Goal: Task Accomplishment & Management: Manage account settings

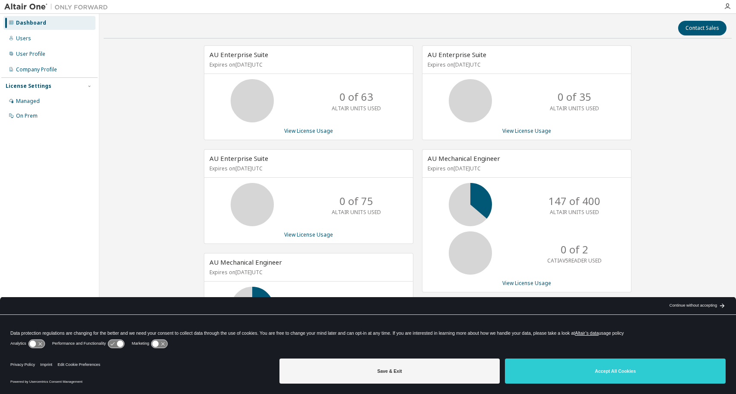
click at [693, 305] on div "Continue without accepting" at bounding box center [694, 305] width 48 height 7
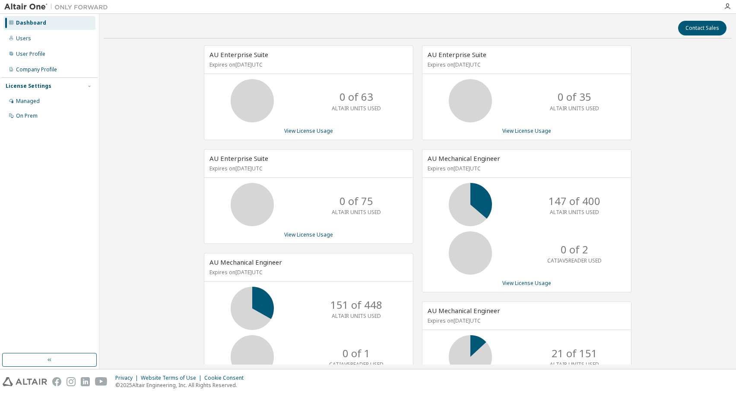
click at [36, 68] on div "Company Profile" at bounding box center [36, 69] width 41 height 7
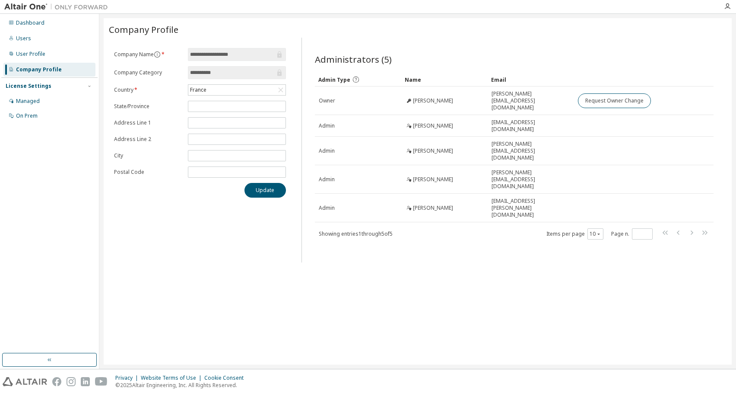
click at [31, 54] on div "User Profile" at bounding box center [30, 54] width 29 height 7
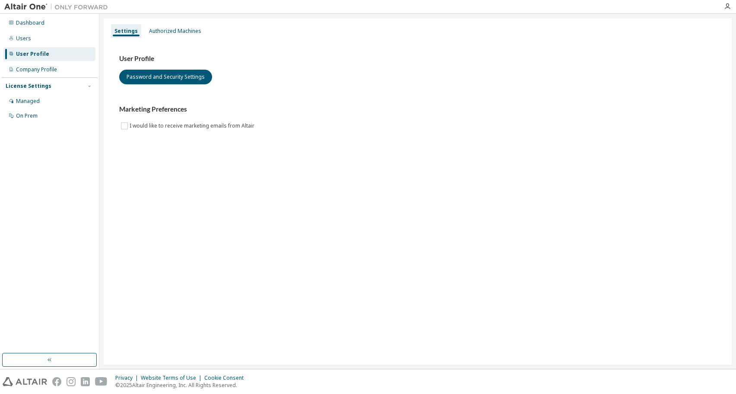
click at [25, 38] on div "Users" at bounding box center [23, 38] width 15 height 7
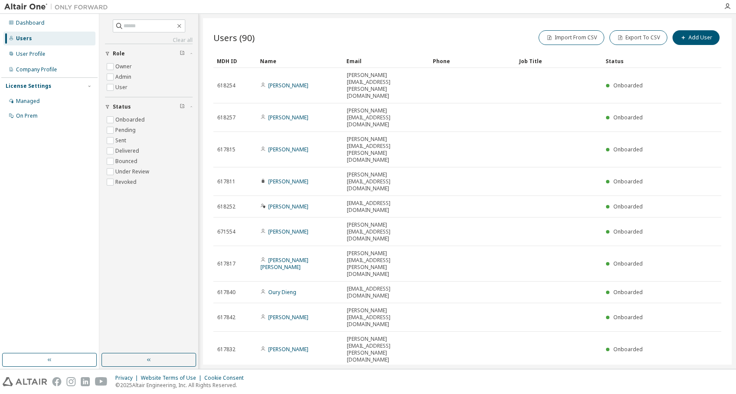
click at [30, 100] on div "Managed" at bounding box center [28, 101] width 24 height 7
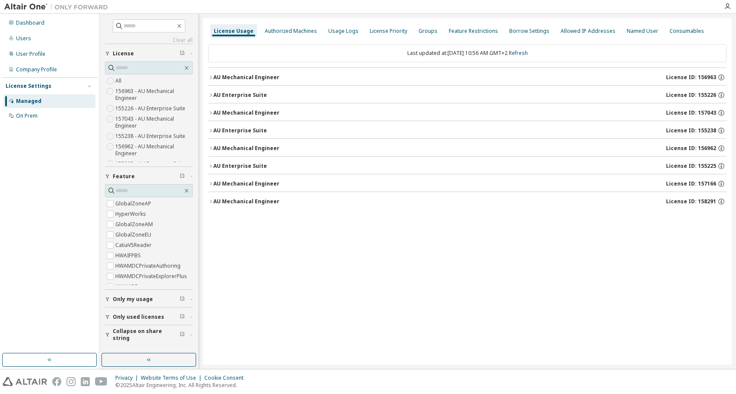
click at [211, 77] on icon "button" at bounding box center [210, 77] width 5 height 5
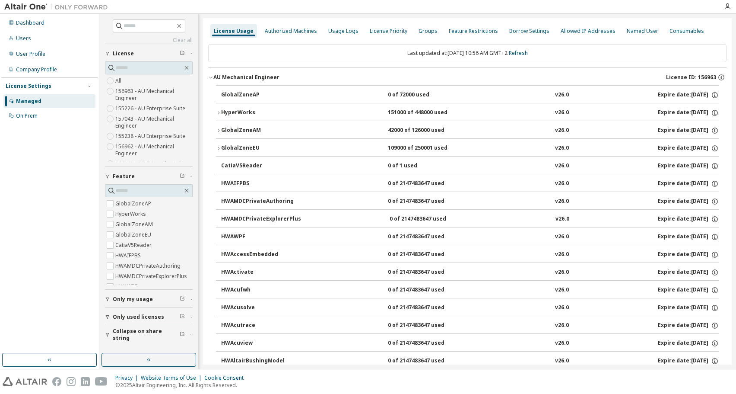
click at [212, 77] on icon "button" at bounding box center [210, 77] width 5 height 5
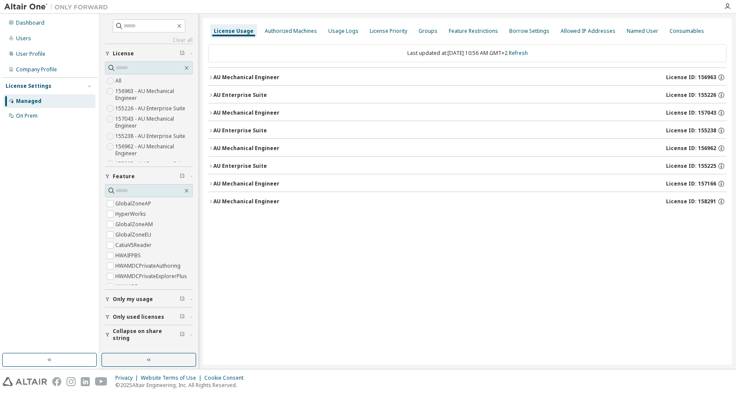
click at [26, 115] on div "On Prem" at bounding box center [27, 115] width 22 height 7
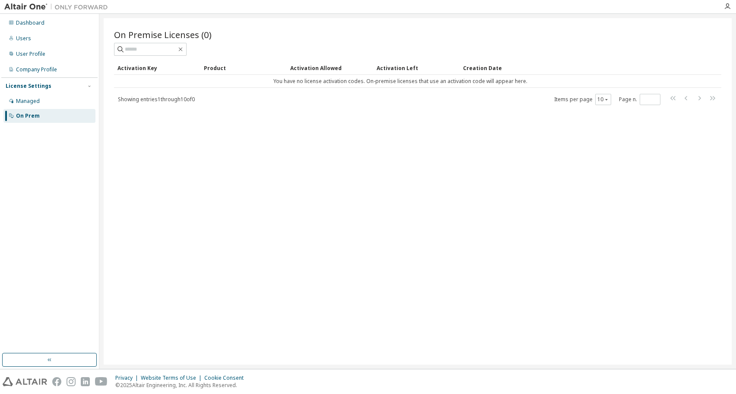
click at [24, 102] on div "Managed" at bounding box center [28, 101] width 24 height 7
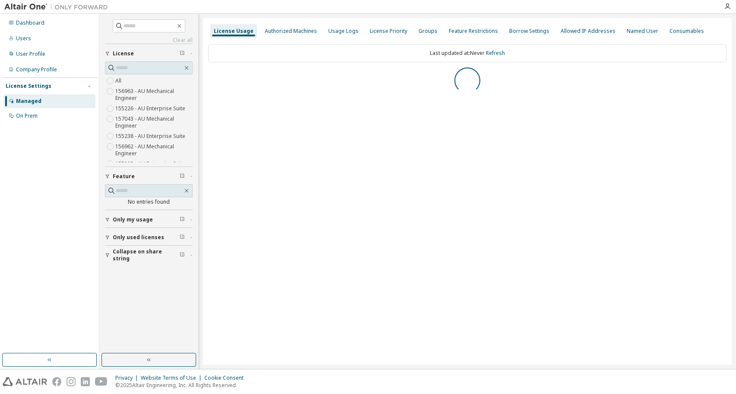
click at [23, 37] on div "Users" at bounding box center [23, 38] width 15 height 7
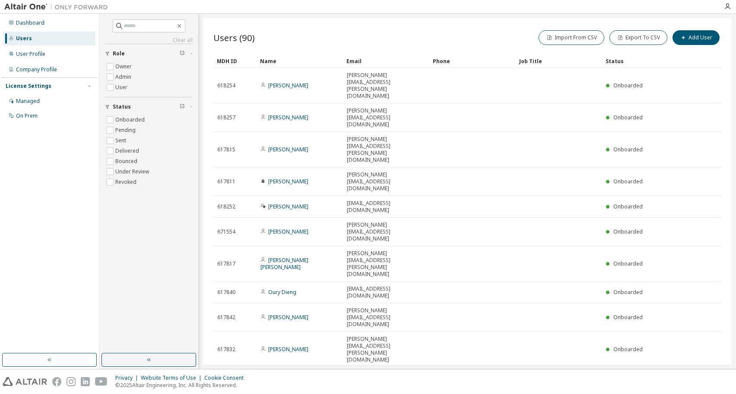
click at [28, 54] on div "User Profile" at bounding box center [30, 54] width 29 height 7
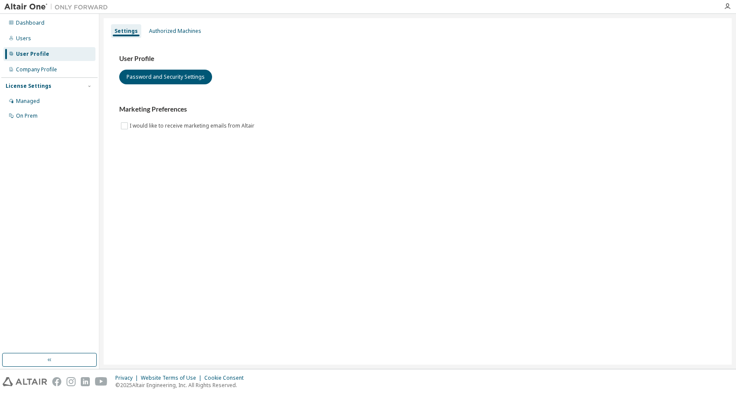
click at [172, 30] on div "Authorized Machines" at bounding box center [175, 31] width 52 height 7
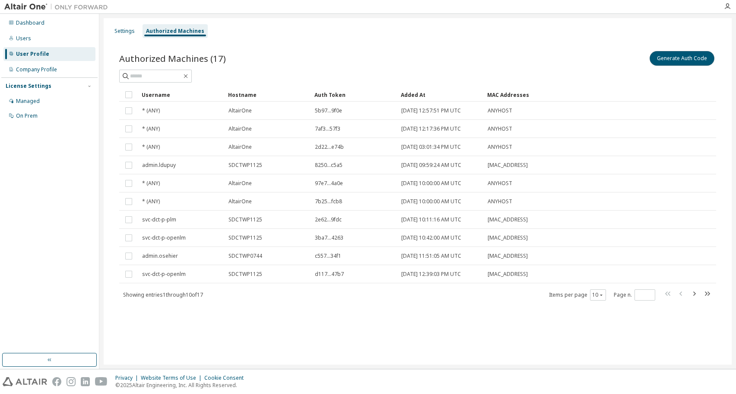
click at [674, 57] on button "Generate Auth Code" at bounding box center [682, 58] width 65 height 15
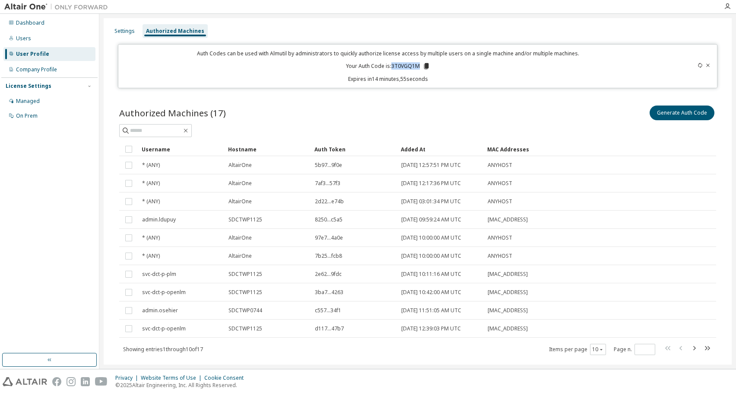
drag, startPoint x: 390, startPoint y: 66, endPoint x: 416, endPoint y: 68, distance: 25.6
click at [416, 68] on p "Your Auth Code is: 3T0VGQ1M" at bounding box center [388, 66] width 84 height 8
click at [425, 67] on icon at bounding box center [426, 66] width 5 height 6
click at [499, 77] on p "Expires in 12 minutes, 58 seconds" at bounding box center [388, 78] width 529 height 7
click at [26, 101] on div "Managed" at bounding box center [28, 101] width 24 height 7
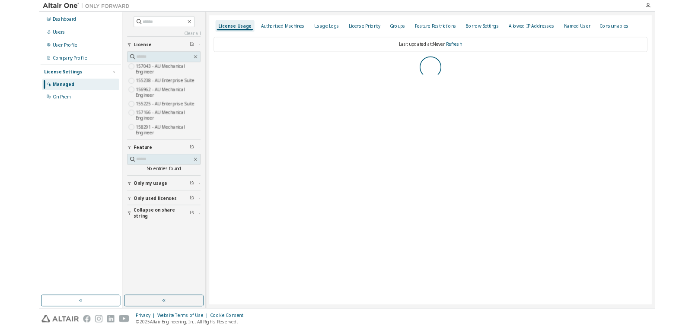
scroll to position [41, 0]
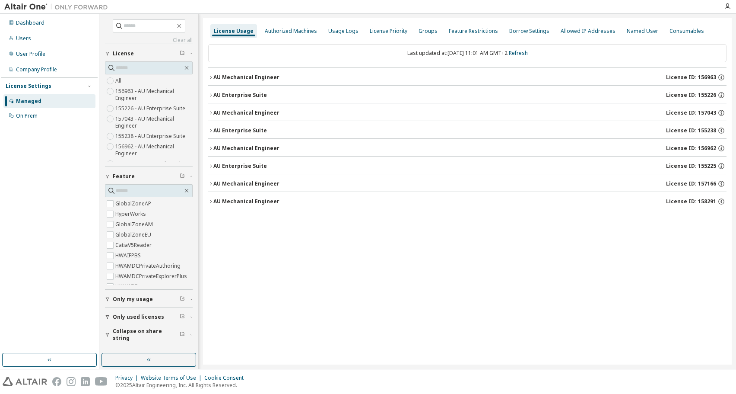
drag, startPoint x: 191, startPoint y: 110, endPoint x: 193, endPoint y: 142, distance: 31.6
click at [211, 79] on icon "button" at bounding box center [210, 77] width 5 height 5
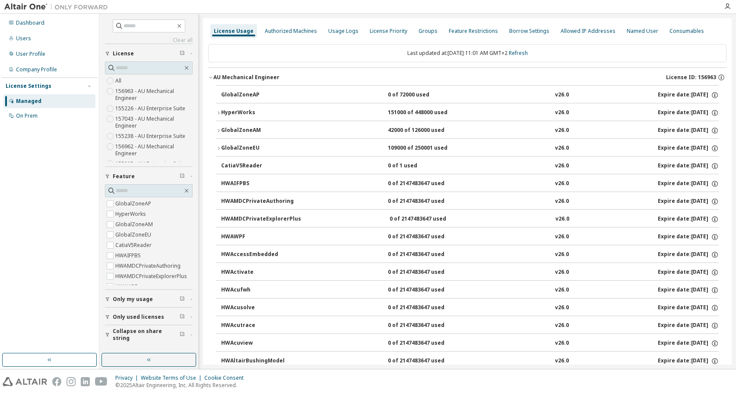
click at [211, 78] on icon "button" at bounding box center [210, 77] width 5 height 5
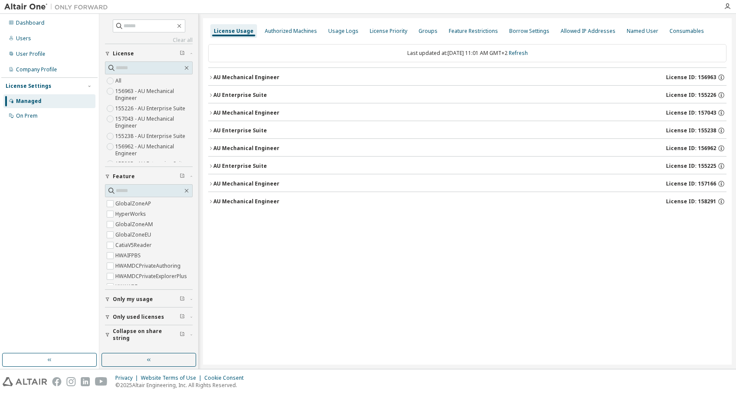
click at [211, 98] on button "AU Enterprise Suite License ID: 155226" at bounding box center [467, 95] width 518 height 19
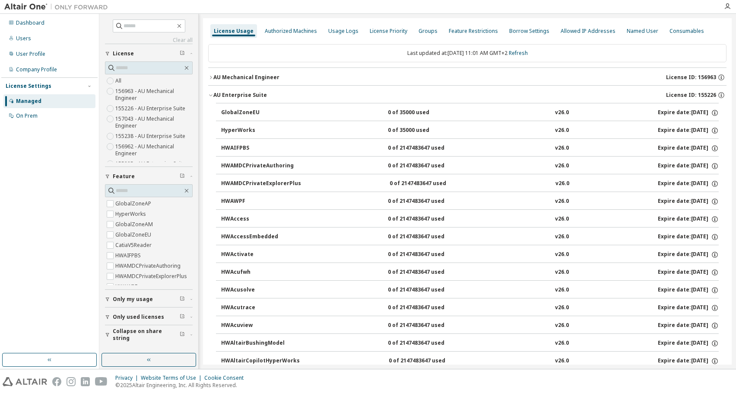
click at [211, 95] on icon "button" at bounding box center [210, 94] width 5 height 5
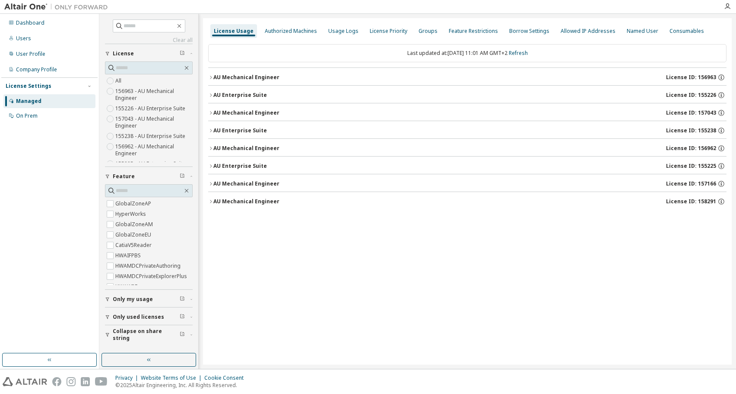
click at [210, 111] on icon "button" at bounding box center [210, 112] width 5 height 5
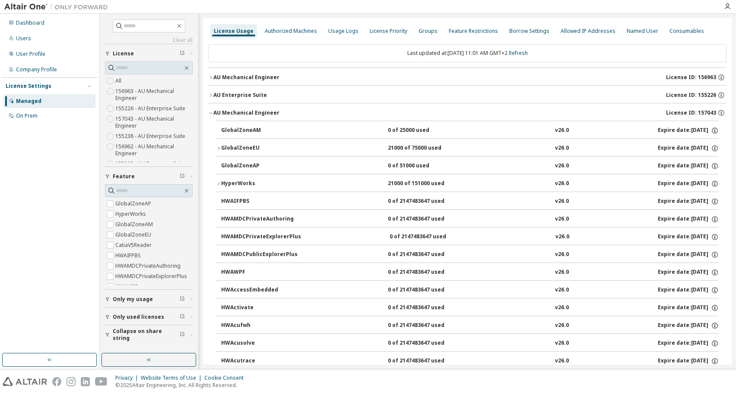
click at [210, 112] on icon "button" at bounding box center [210, 112] width 5 height 5
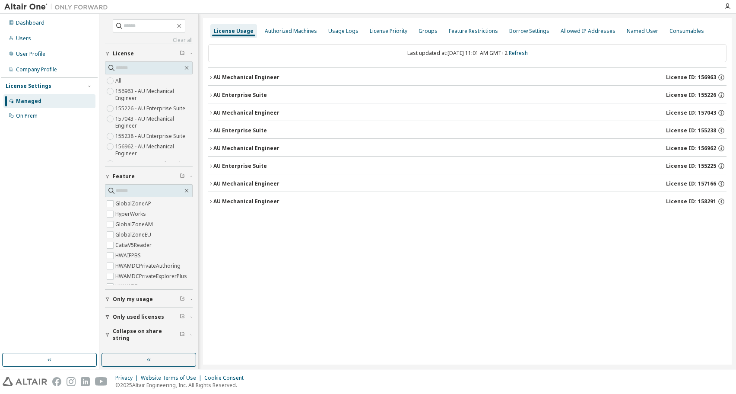
click at [211, 129] on icon "button" at bounding box center [210, 130] width 5 height 5
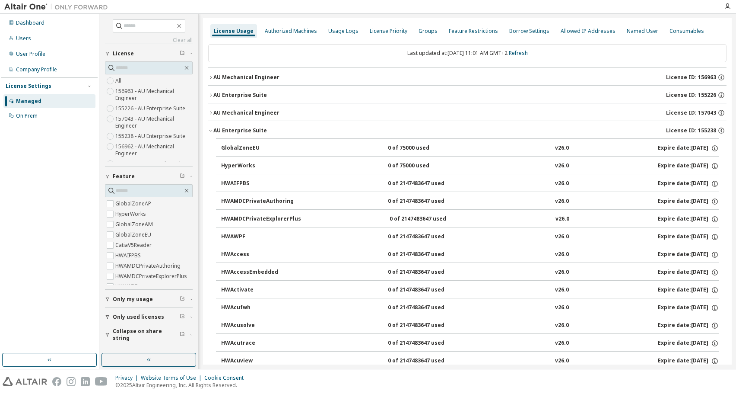
click at [211, 129] on icon "button" at bounding box center [210, 130] width 5 height 5
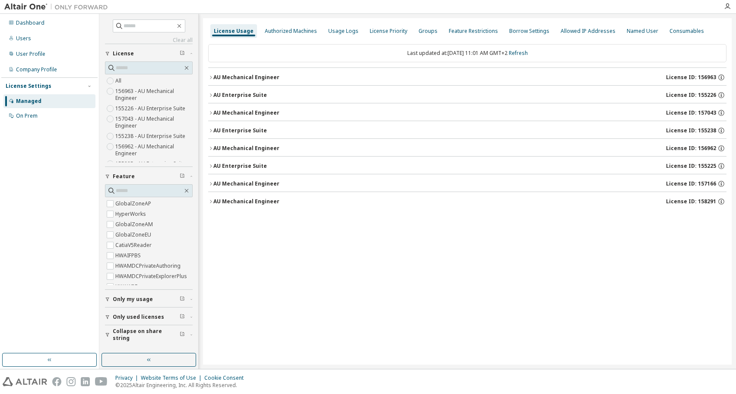
click at [211, 146] on icon "button" at bounding box center [210, 148] width 5 height 5
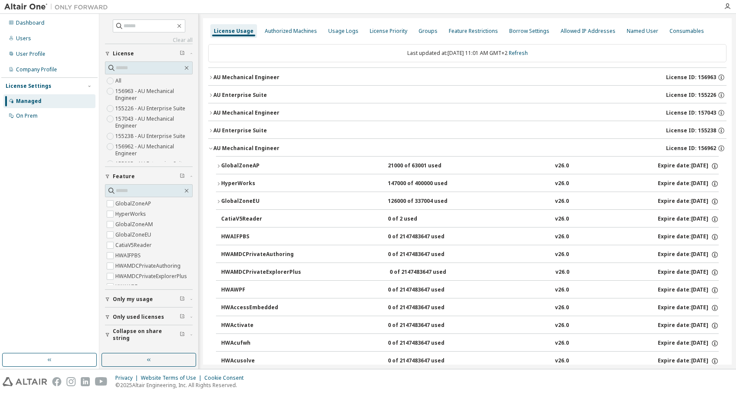
click at [211, 147] on icon "button" at bounding box center [210, 148] width 5 height 5
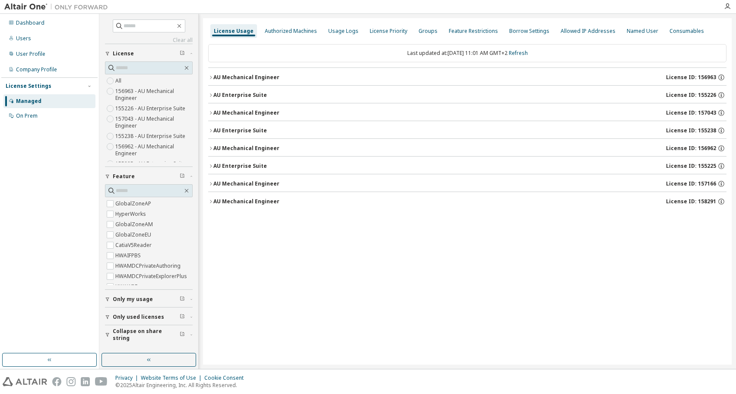
click at [21, 41] on div "Users" at bounding box center [23, 38] width 15 height 7
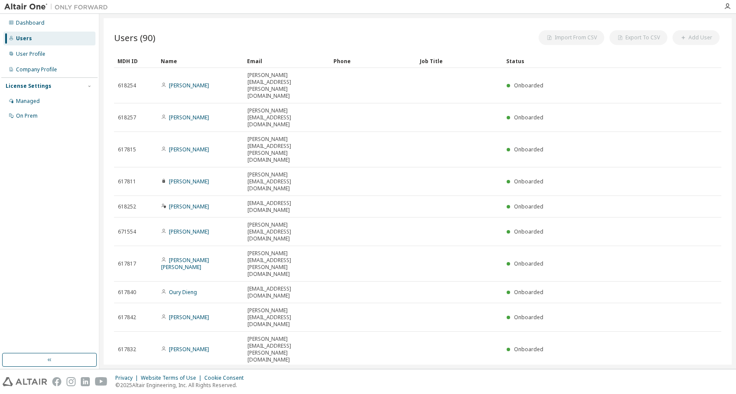
click at [31, 53] on div "User Profile" at bounding box center [30, 54] width 29 height 7
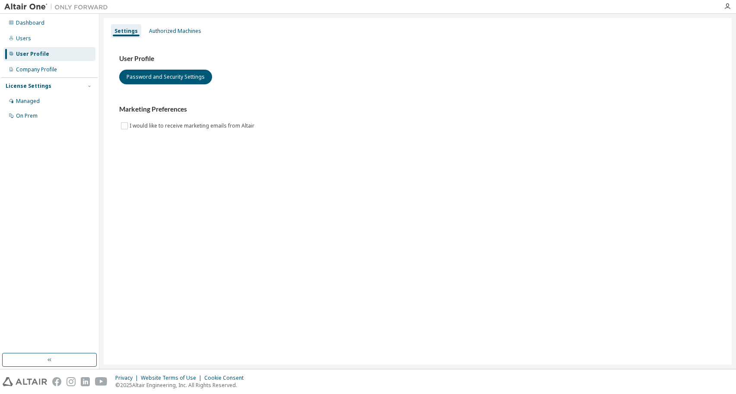
click at [172, 31] on div "Authorized Machines" at bounding box center [175, 31] width 52 height 7
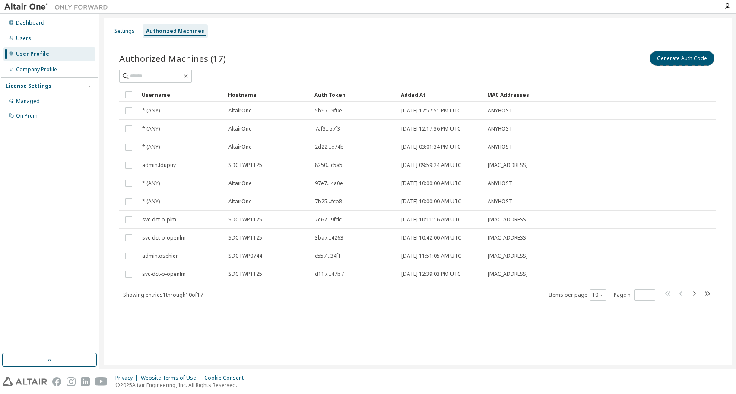
click at [670, 59] on button "Generate Auth Code" at bounding box center [682, 58] width 65 height 15
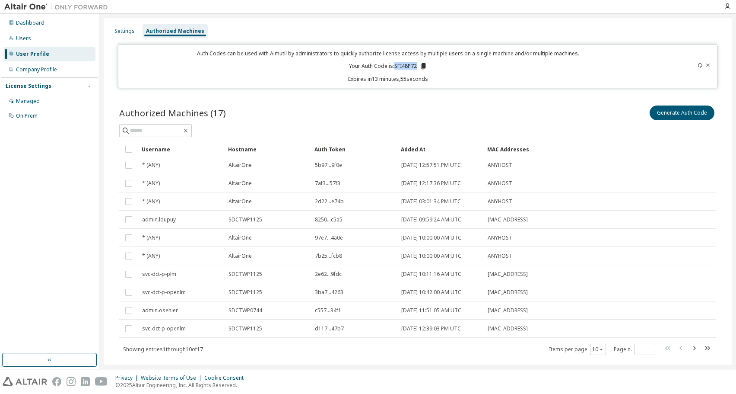
drag, startPoint x: 393, startPoint y: 66, endPoint x: 414, endPoint y: 67, distance: 20.8
click at [414, 67] on p "Your Auth Code is: SFI48P72" at bounding box center [388, 66] width 78 height 8
copy p "SFI48P72"
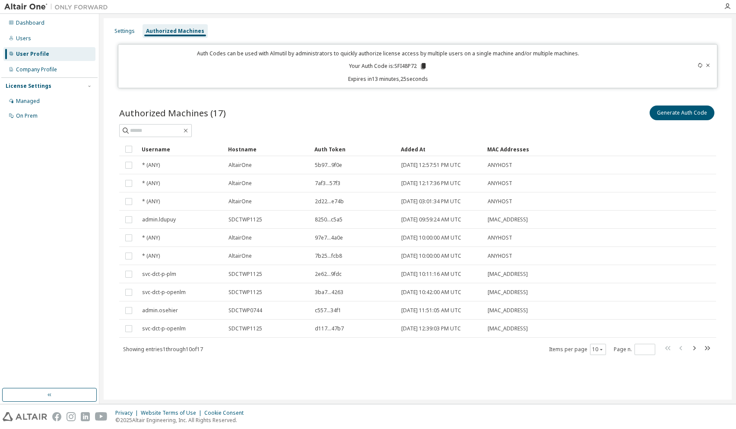
click at [699, 65] on icon at bounding box center [700, 65] width 5 height 5
click at [708, 64] on icon at bounding box center [708, 65] width 5 height 5
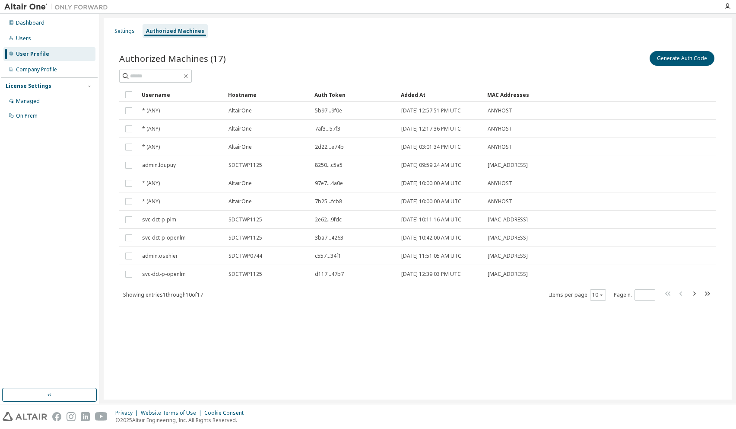
click at [694, 293] on icon "button" at bounding box center [694, 293] width 10 height 10
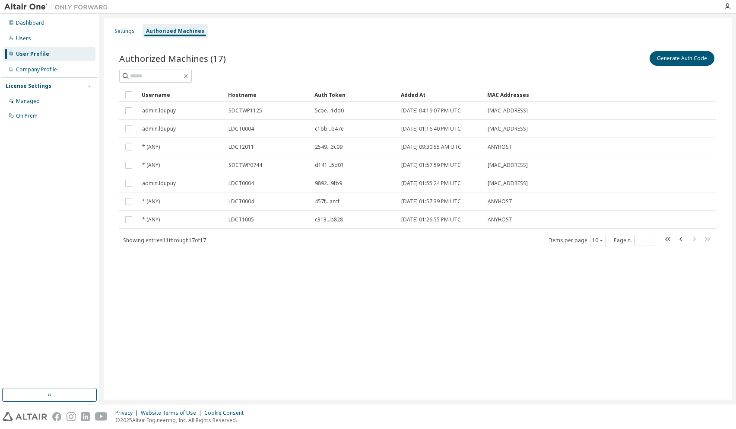
click at [669, 238] on icon "button" at bounding box center [668, 239] width 10 height 10
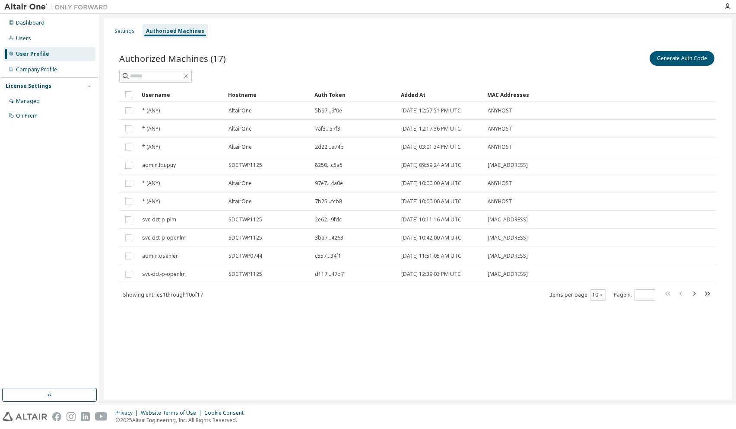
click at [694, 293] on icon "button" at bounding box center [694, 293] width 10 height 10
type input "*"
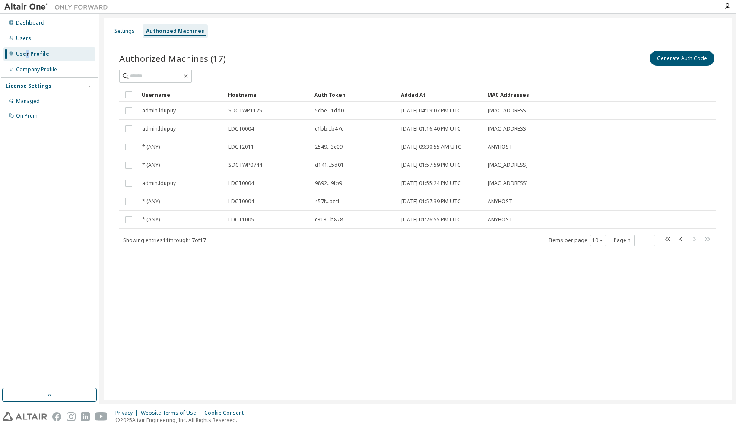
click at [28, 53] on div "User Profile" at bounding box center [32, 54] width 33 height 7
click at [117, 31] on div "Settings" at bounding box center [125, 31] width 20 height 7
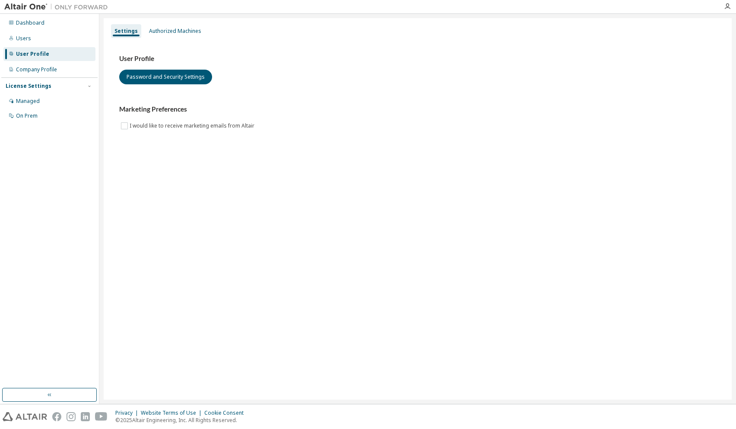
click at [176, 29] on div "Authorized Machines" at bounding box center [175, 31] width 52 height 7
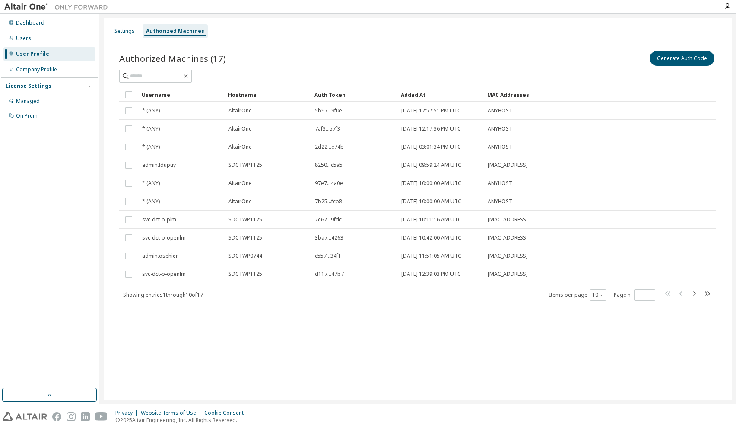
click at [695, 295] on icon "button" at bounding box center [694, 293] width 3 height 4
type input "*"
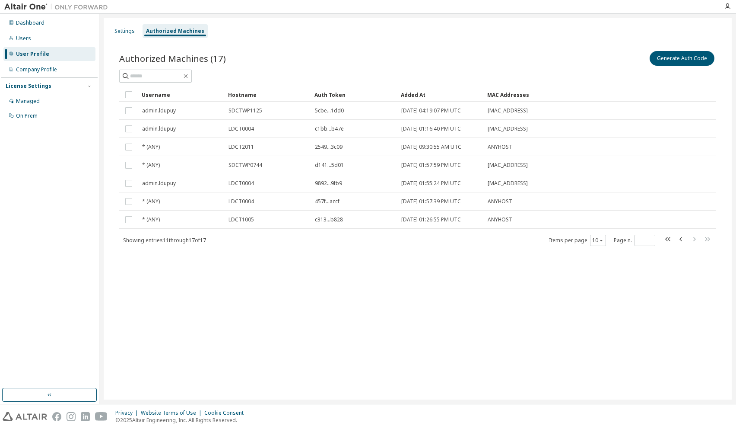
click at [25, 102] on div "Managed" at bounding box center [28, 101] width 24 height 7
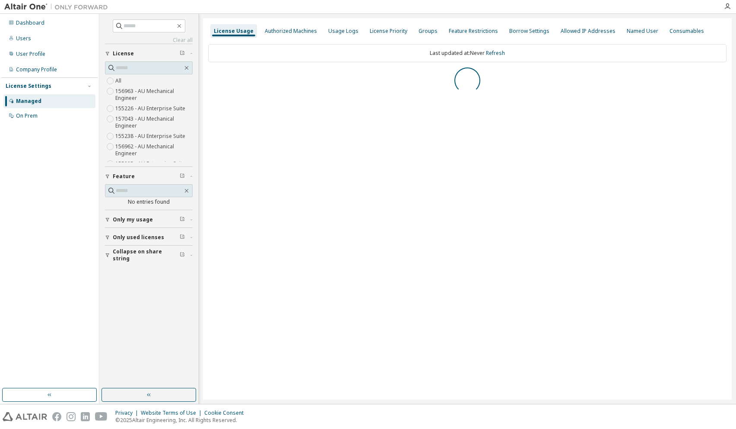
click at [132, 92] on span "156963 - AU Mechanical Engineer" at bounding box center [149, 94] width 88 height 17
click at [117, 92] on span "156963 - AU Mechanical Engineer" at bounding box center [149, 94] width 88 height 17
copy span "156963"
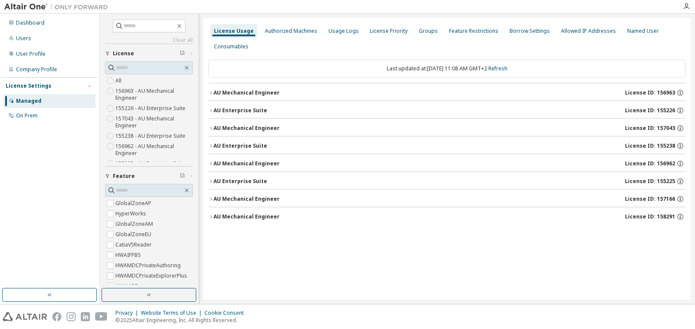
click at [19, 38] on div "Users" at bounding box center [23, 38] width 15 height 7
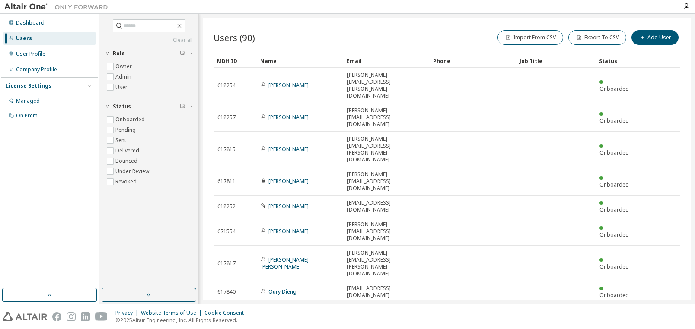
click at [34, 54] on div "User Profile" at bounding box center [30, 54] width 29 height 7
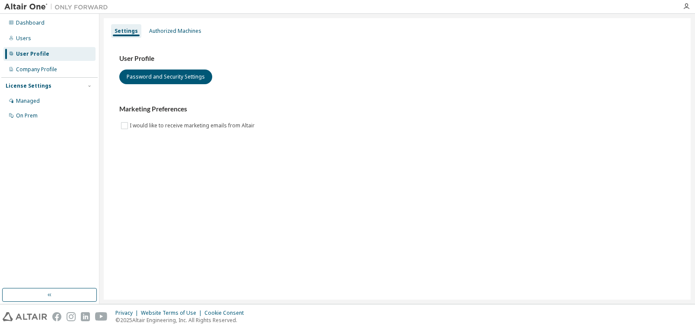
click at [181, 32] on div "Authorized Machines" at bounding box center [175, 31] width 52 height 7
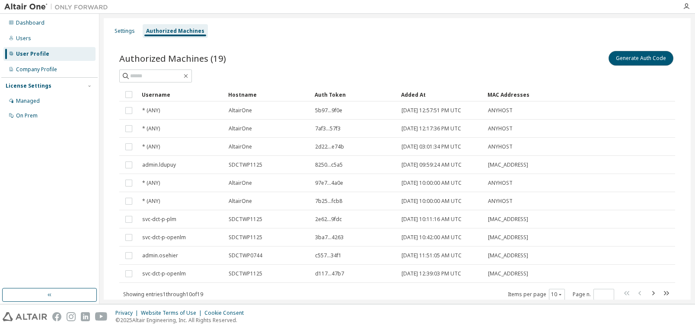
click at [629, 57] on button "Generate Auth Code" at bounding box center [640, 58] width 65 height 15
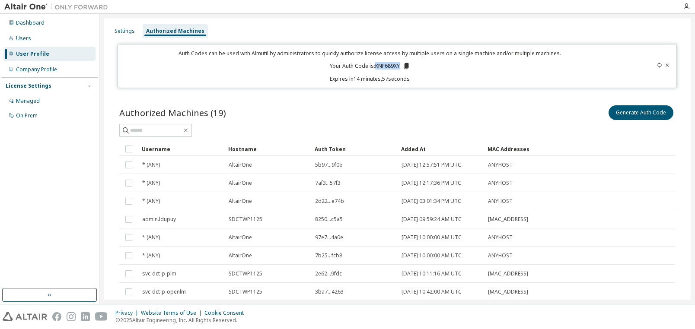
drag, startPoint x: 380, startPoint y: 66, endPoint x: 397, endPoint y: 67, distance: 16.9
click at [397, 67] on p "Your Auth Code is: KNF689XY" at bounding box center [370, 66] width 80 height 8
copy p "KNF689XY"
click at [687, 7] on icon "button" at bounding box center [686, 6] width 7 height 7
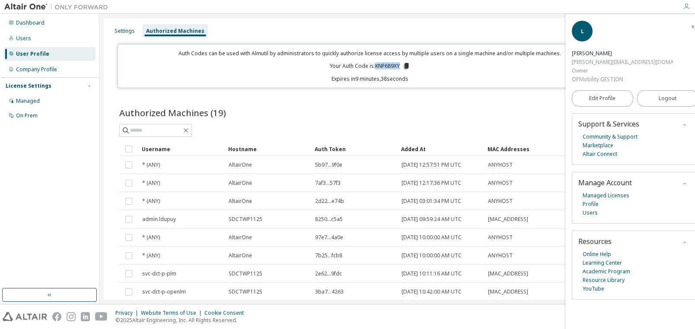
click at [658, 94] on span "Logout" at bounding box center [667, 98] width 18 height 9
